Goal: Check status: Check status

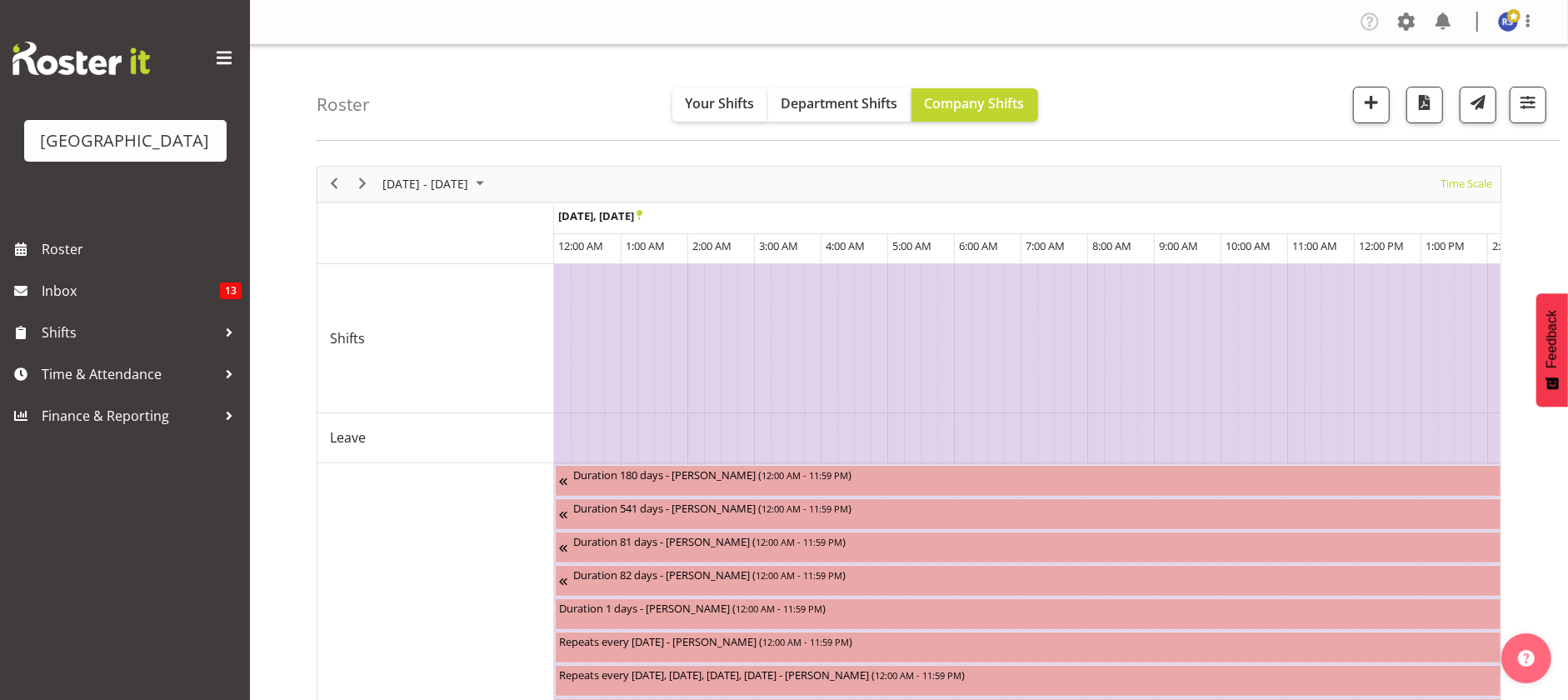
scroll to position [0, 6396]
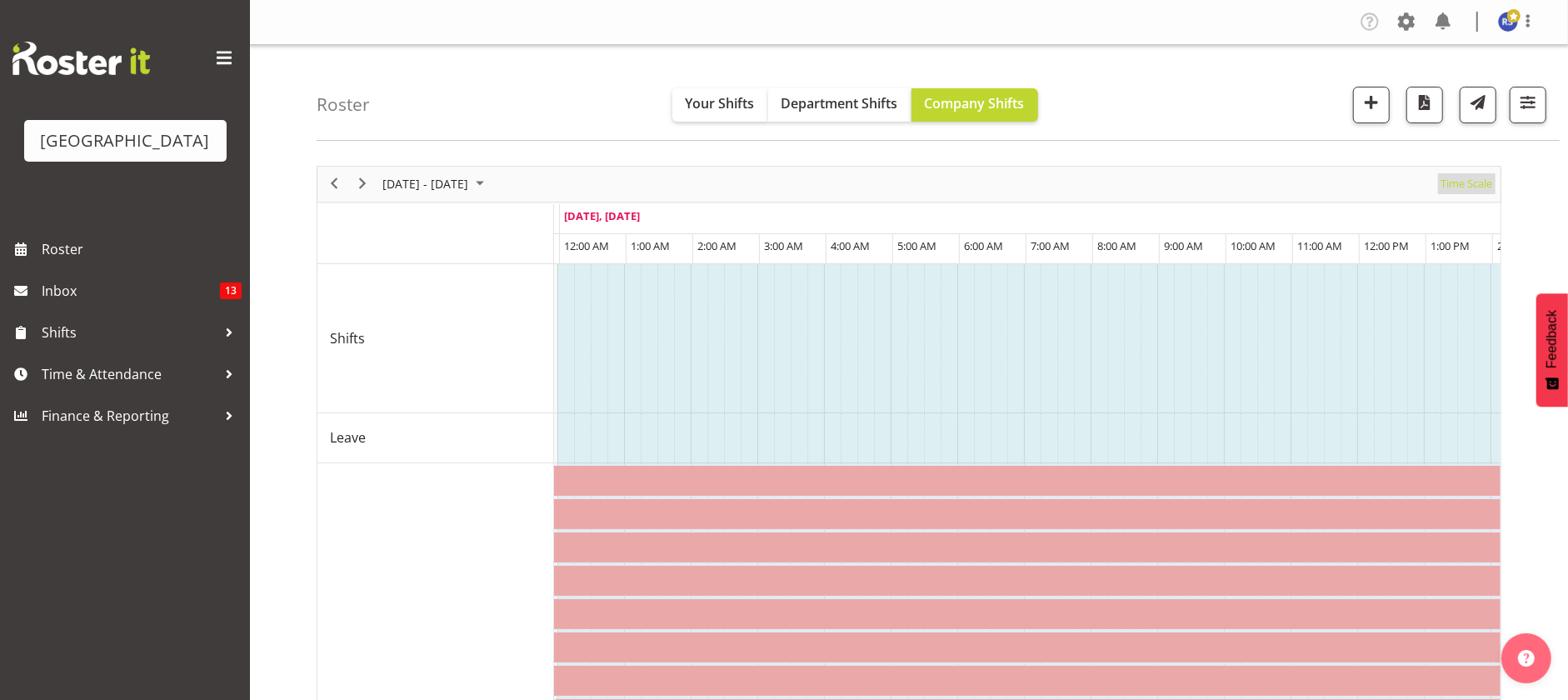
click at [1448, 186] on span "Time Scale" at bounding box center [1467, 183] width 55 height 20
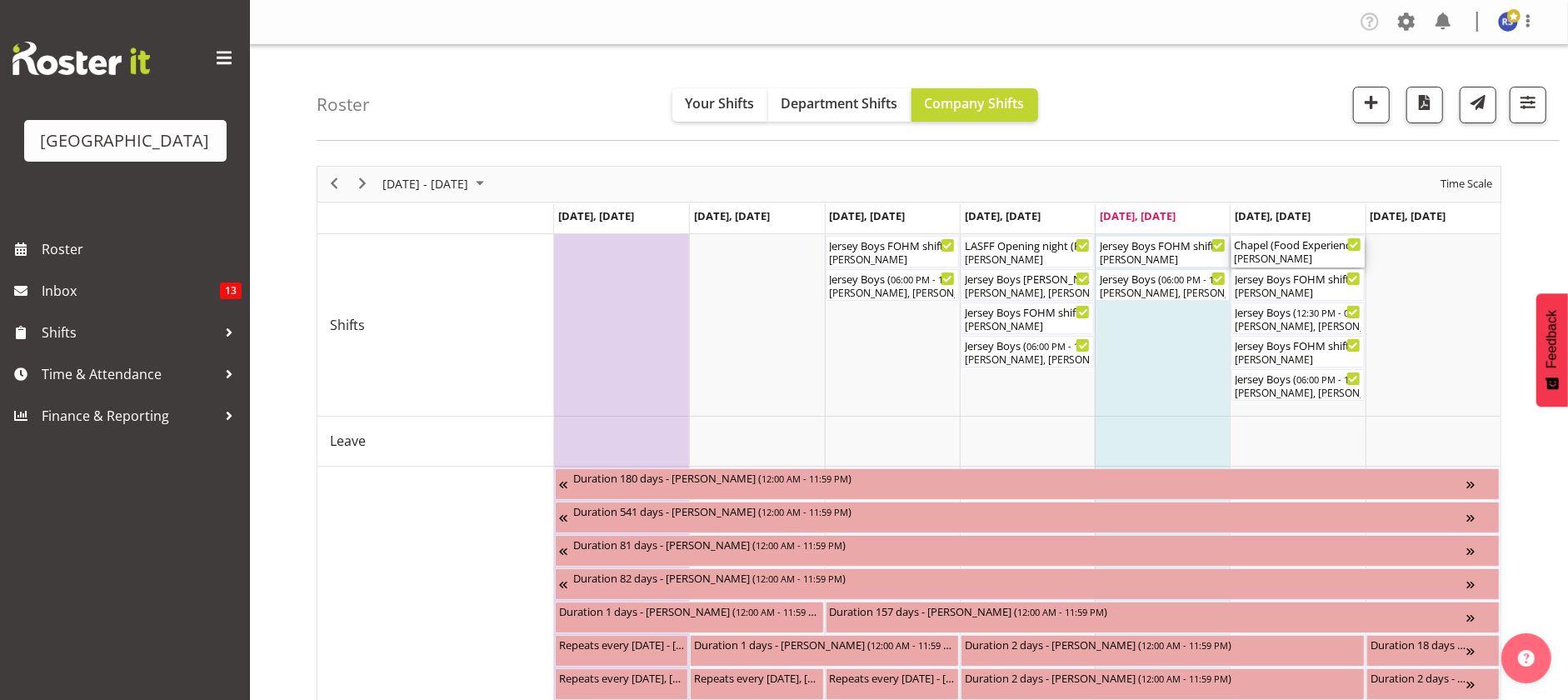
click at [1280, 256] on div "[PERSON_NAME]" at bounding box center [1298, 258] width 127 height 15
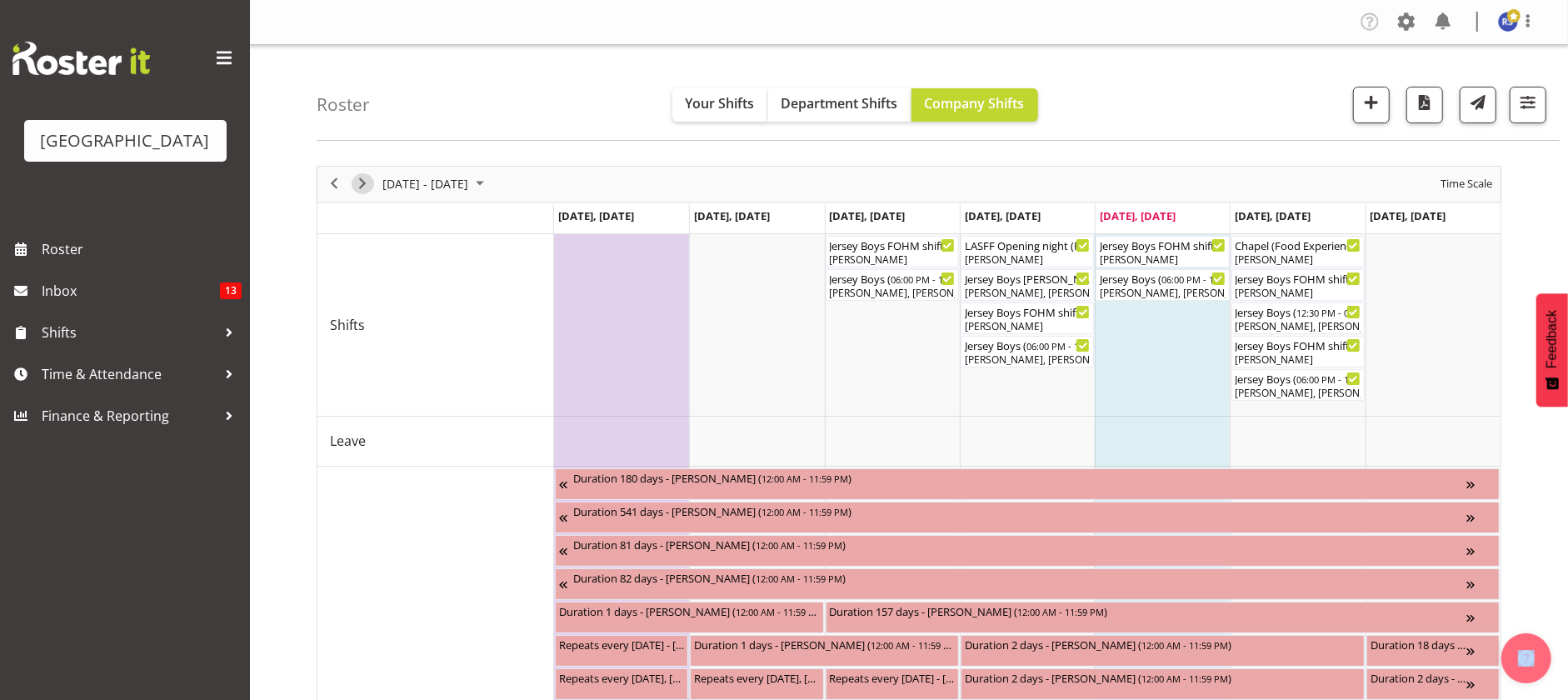
click at [362, 180] on span "Next" at bounding box center [362, 183] width 20 height 20
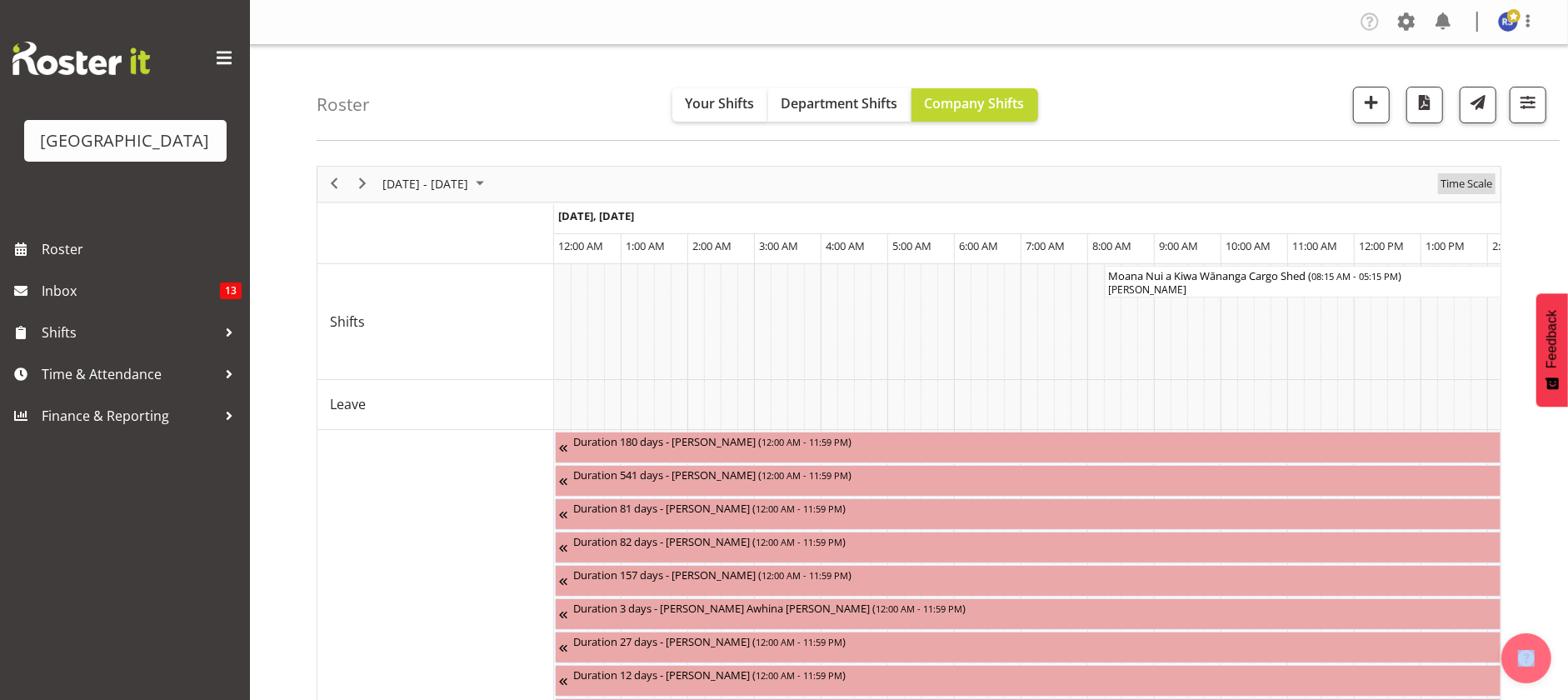
click at [1454, 183] on span "Time Scale" at bounding box center [1467, 183] width 55 height 20
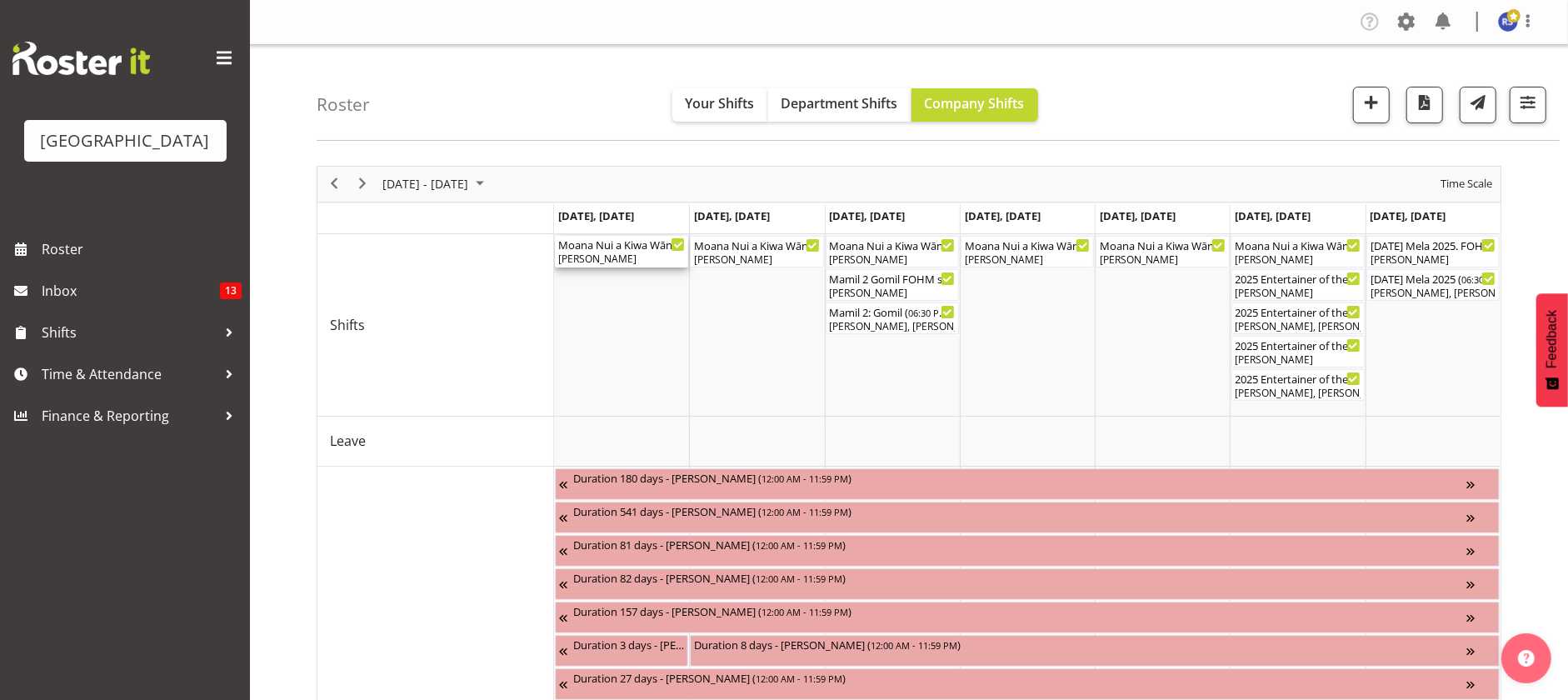
click at [589, 260] on div "[PERSON_NAME]" at bounding box center [621, 258] width 127 height 15
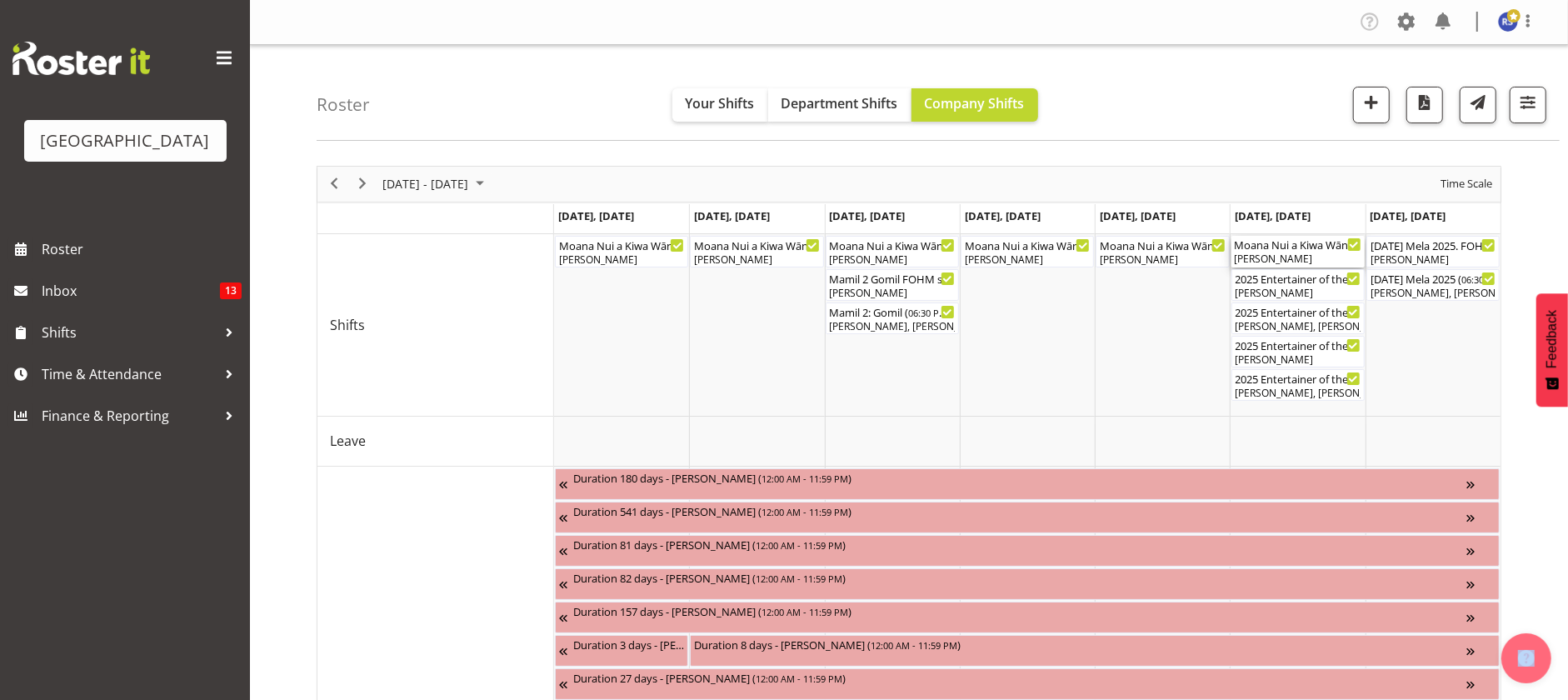
click at [1286, 255] on div "[PERSON_NAME]" at bounding box center [1298, 258] width 127 height 15
